Goal: Information Seeking & Learning: Learn about a topic

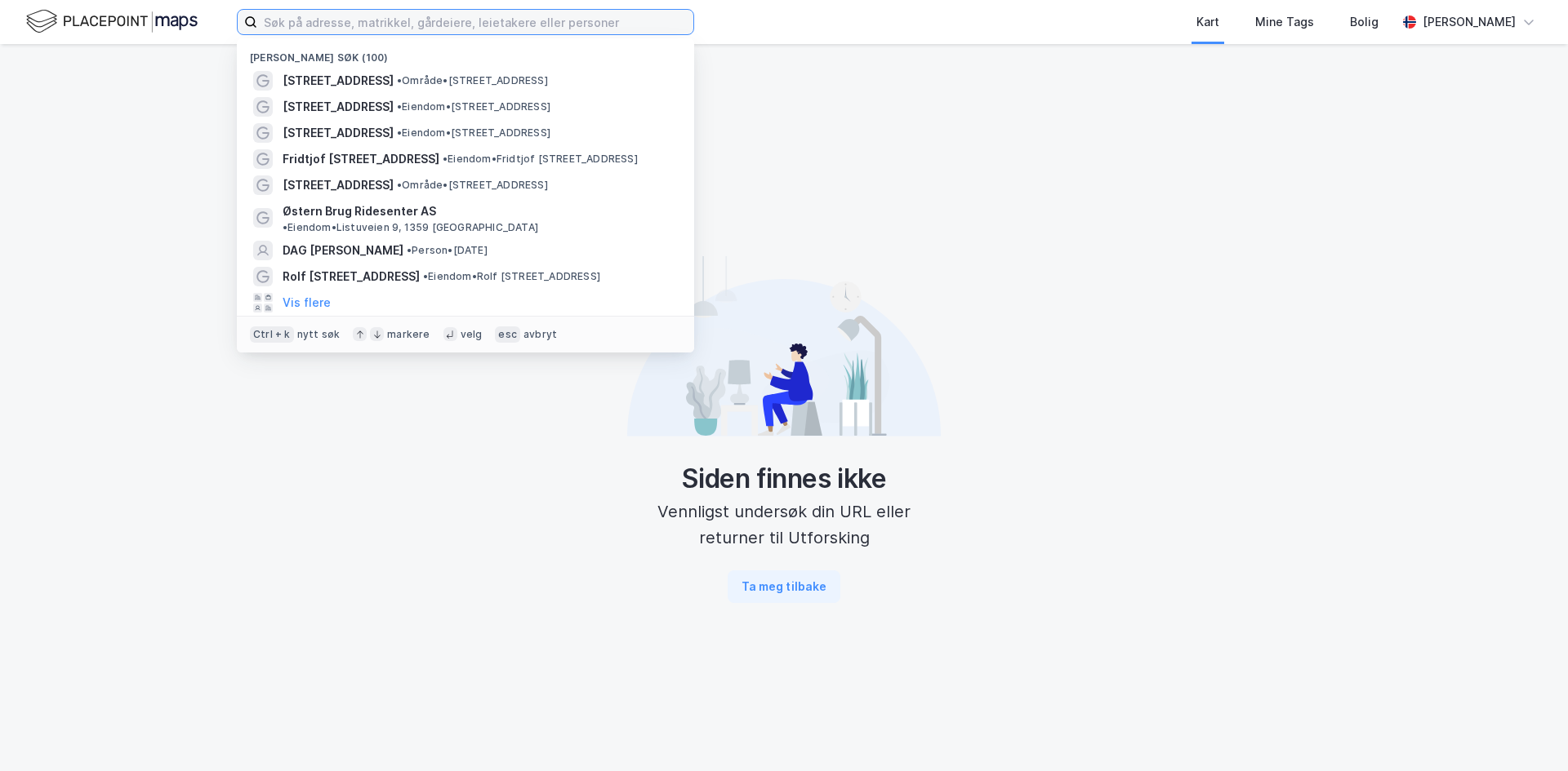
click at [535, 12] on input at bounding box center [474, 22] width 436 height 24
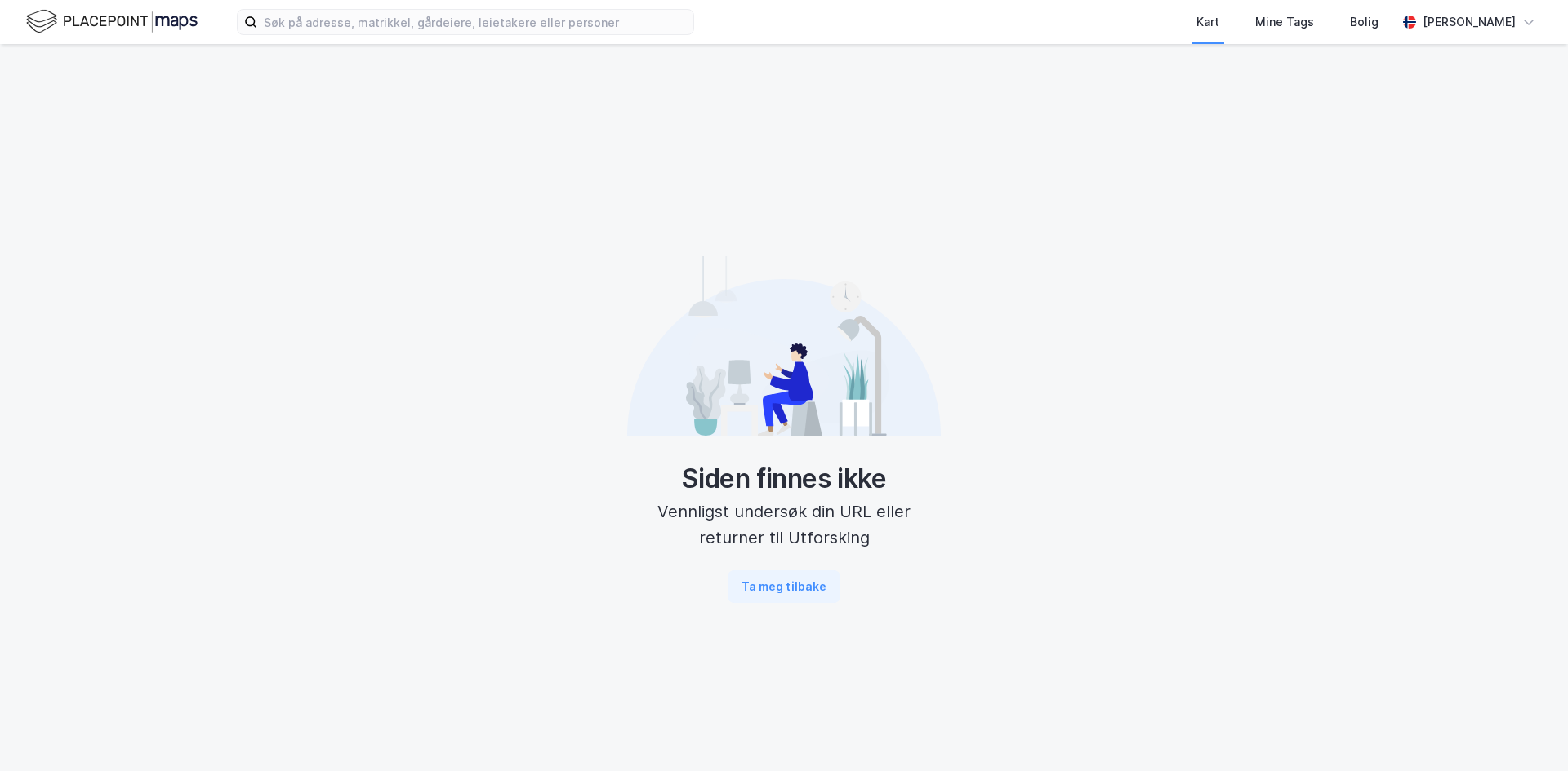
click at [120, 24] on img at bounding box center [112, 21] width 172 height 28
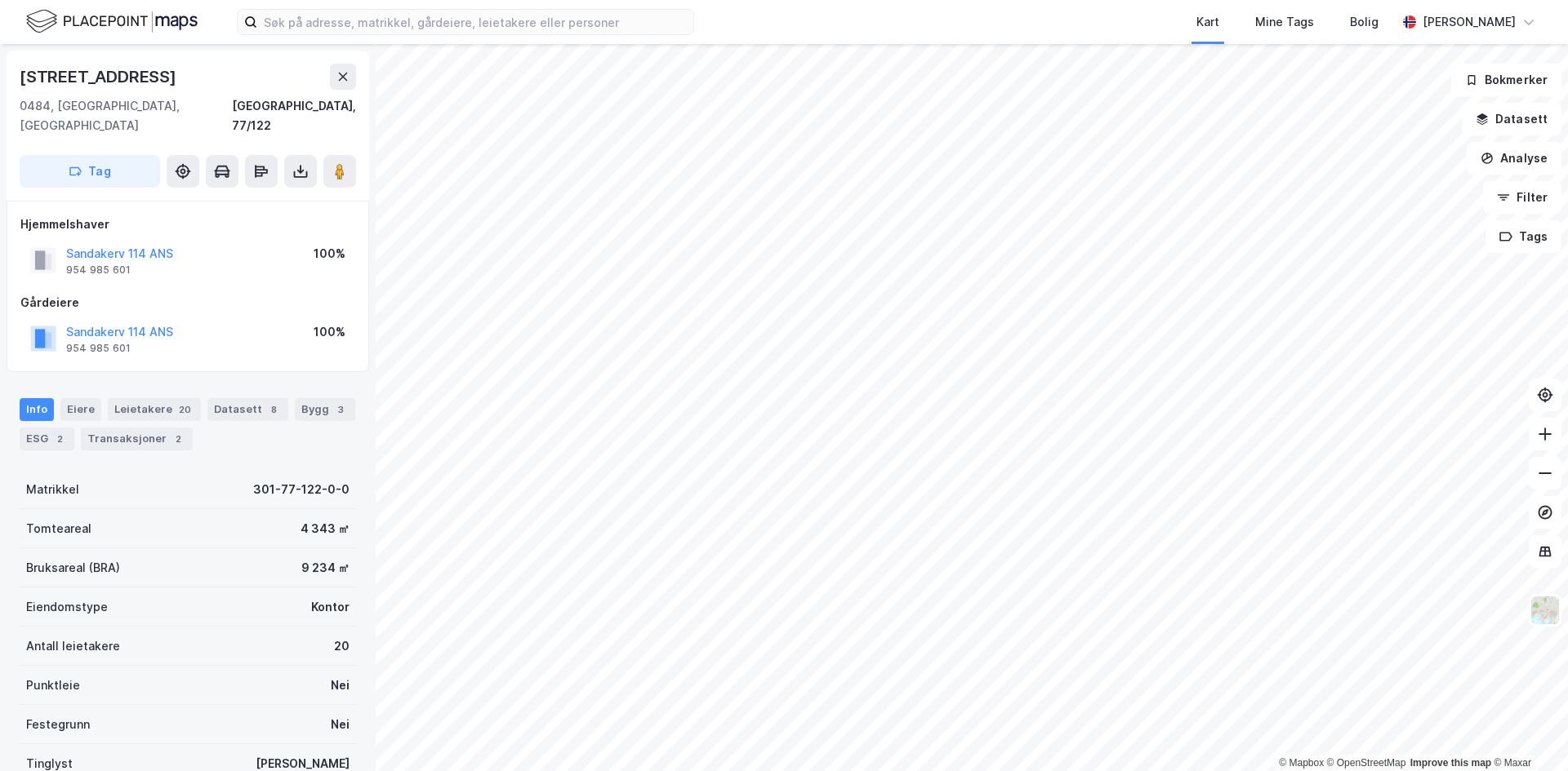
click at [840, 771] on html "Kart Mine Tags Bolig [PERSON_NAME] © Mapbox © OpenStreetMap Improve this map © …" at bounding box center [784, 385] width 1568 height 771
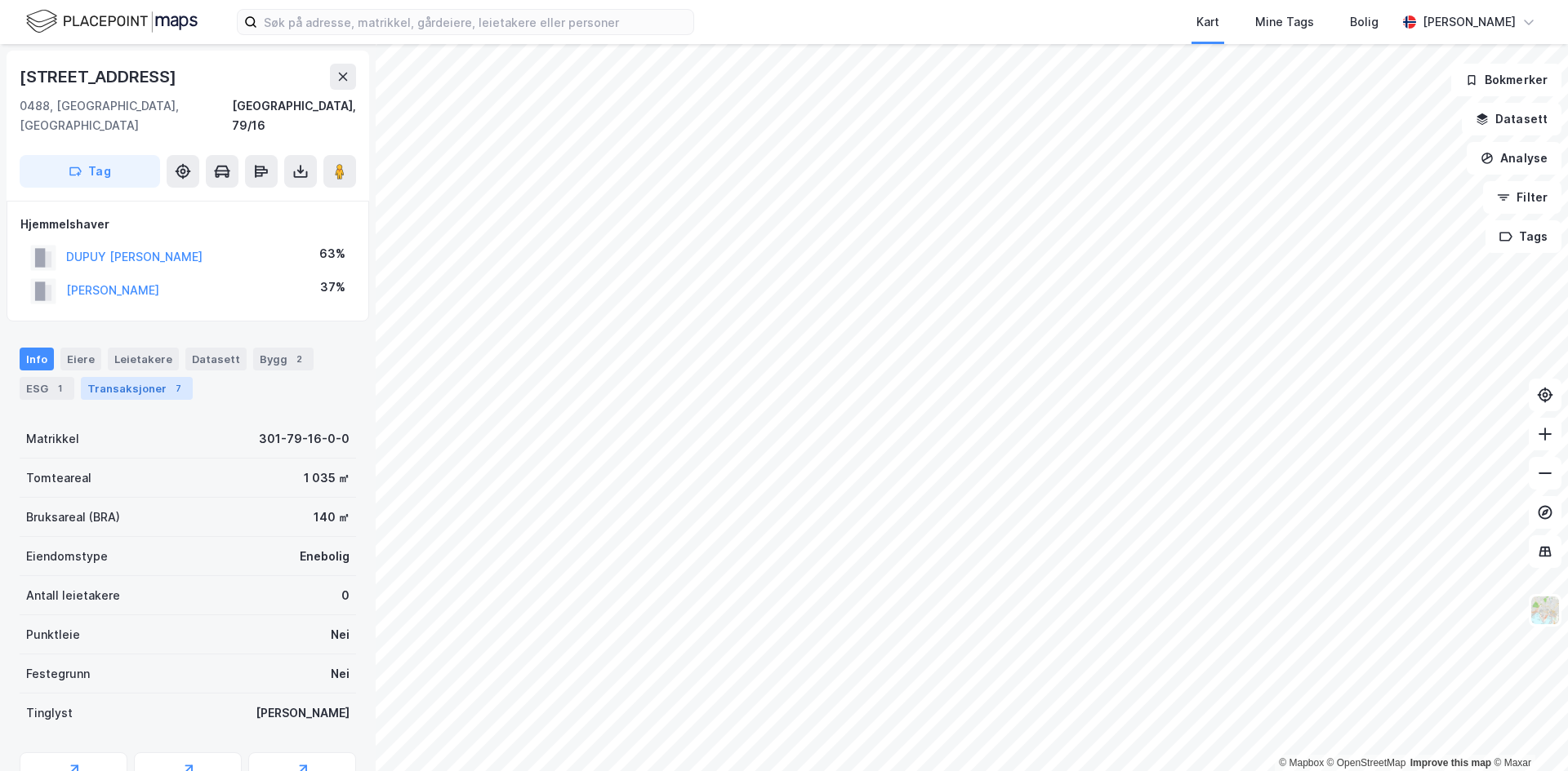
click at [149, 377] on div "Transaksjoner 7" at bounding box center [136, 388] width 112 height 23
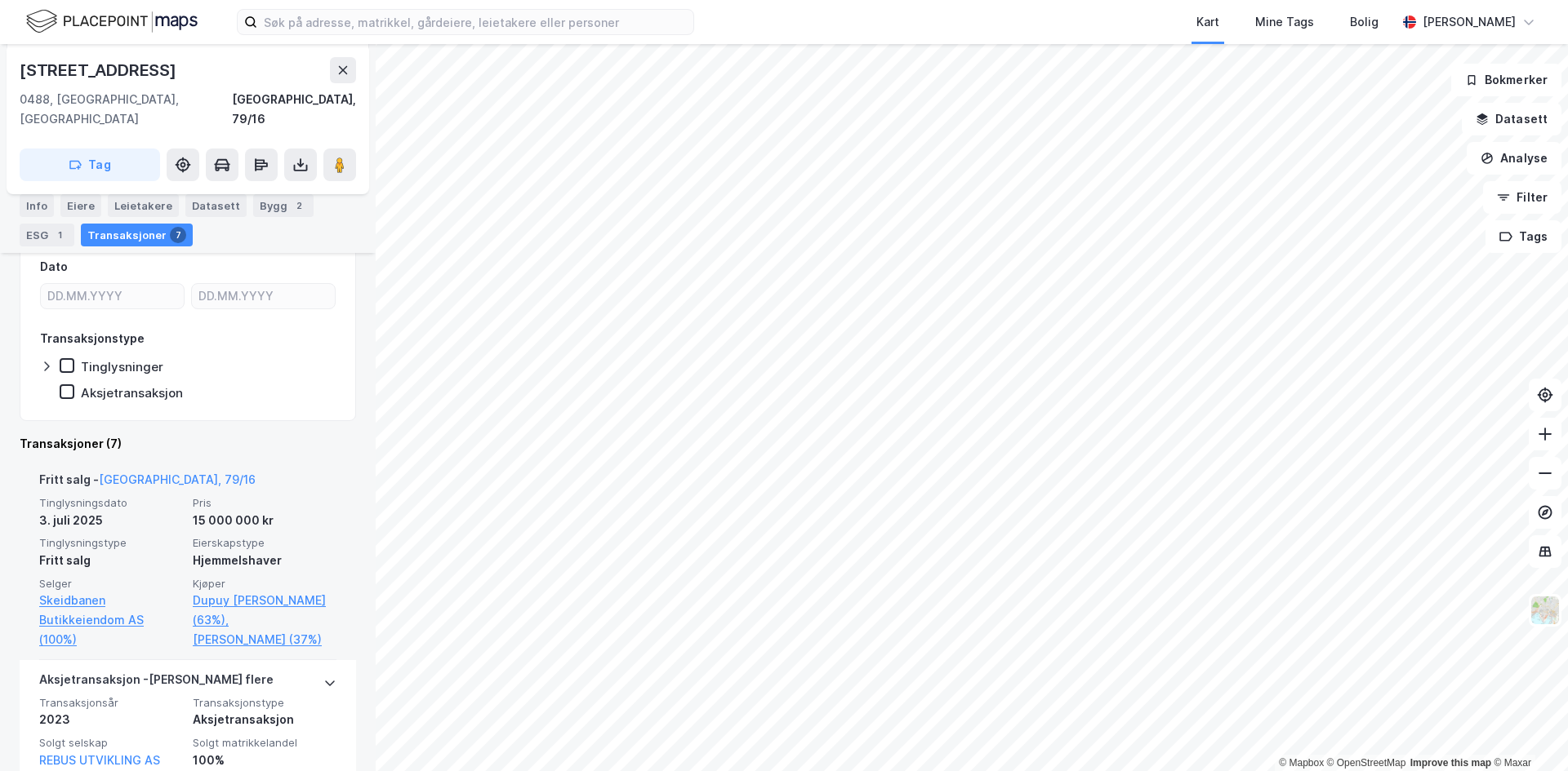
scroll to position [326, 0]
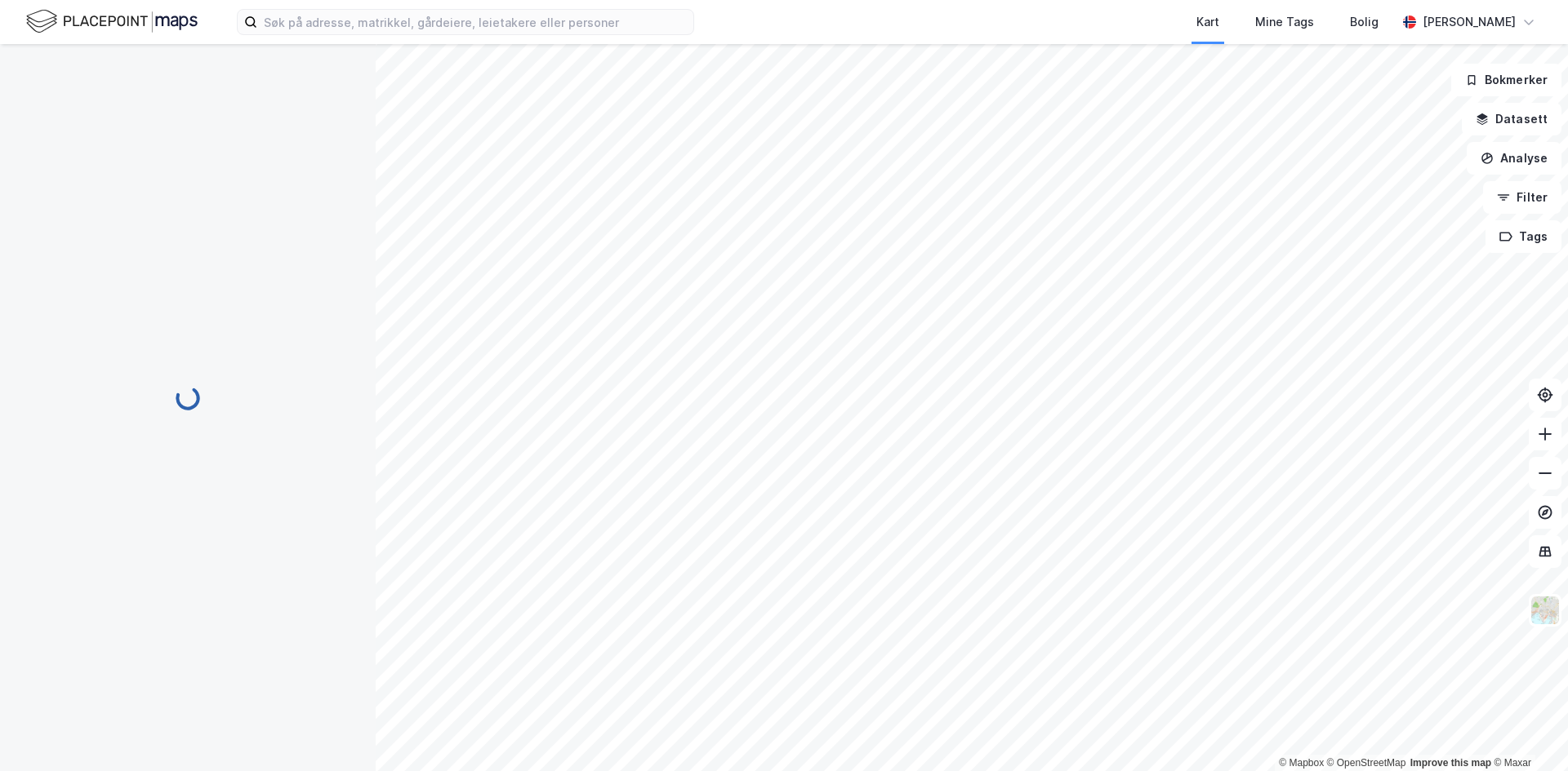
scroll to position [36, 0]
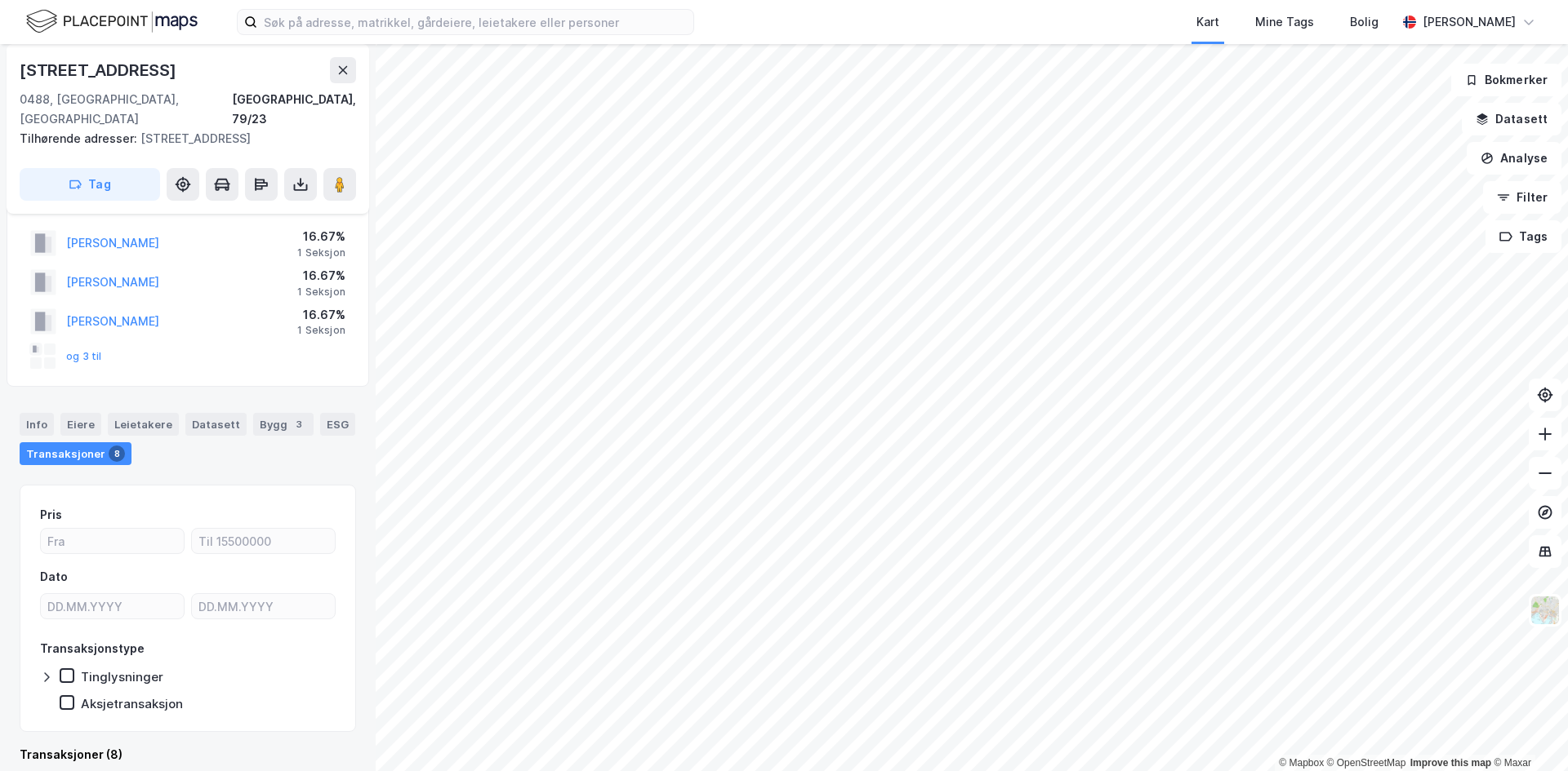
click at [369, 405] on div "© Mapbox © OpenStreetMap Improve this map © Maxar [STREET_ADDRESS], 79/23 Tilhø…" at bounding box center [784, 408] width 1568 height 727
